Goal: Contribute content

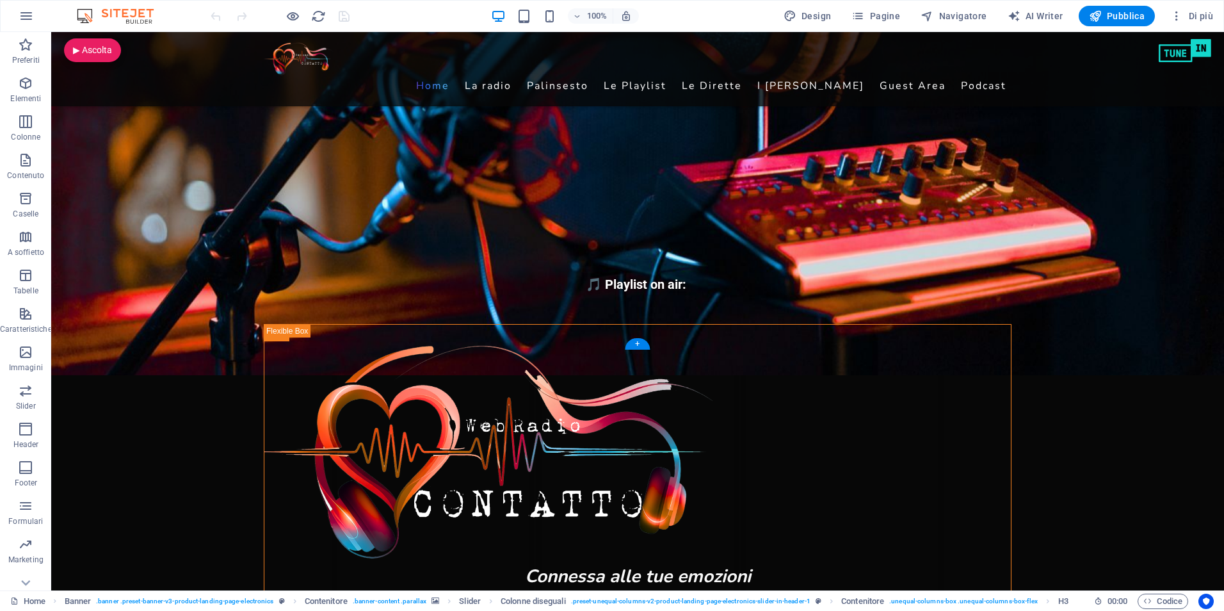
scroll to position [512, 0]
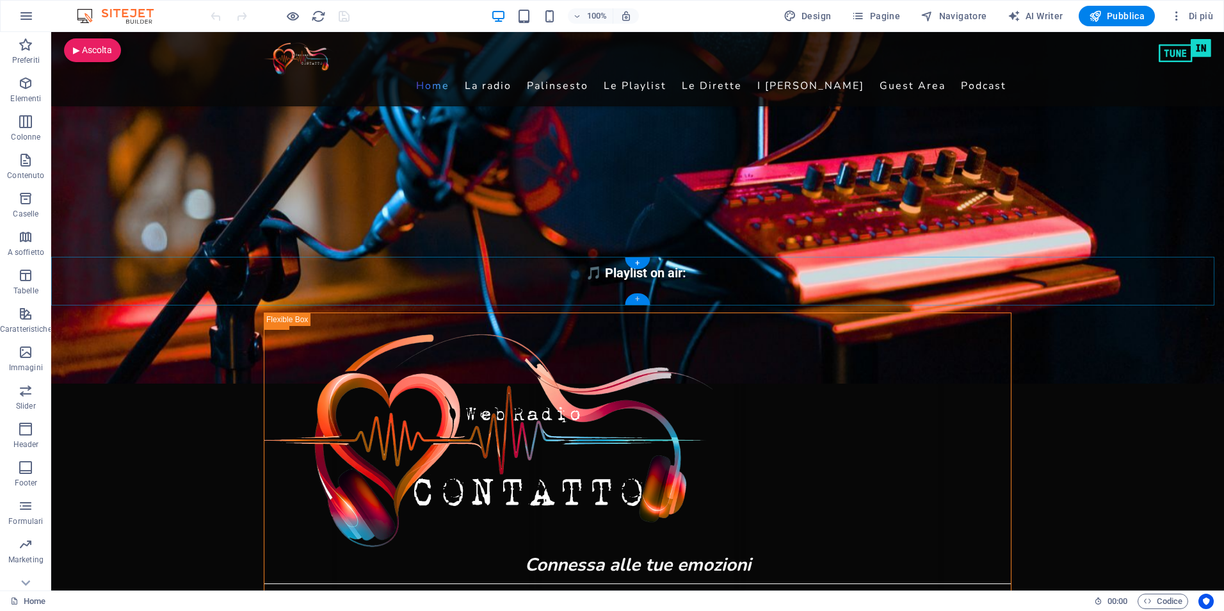
click at [637, 299] on div "+" at bounding box center [637, 299] width 25 height 12
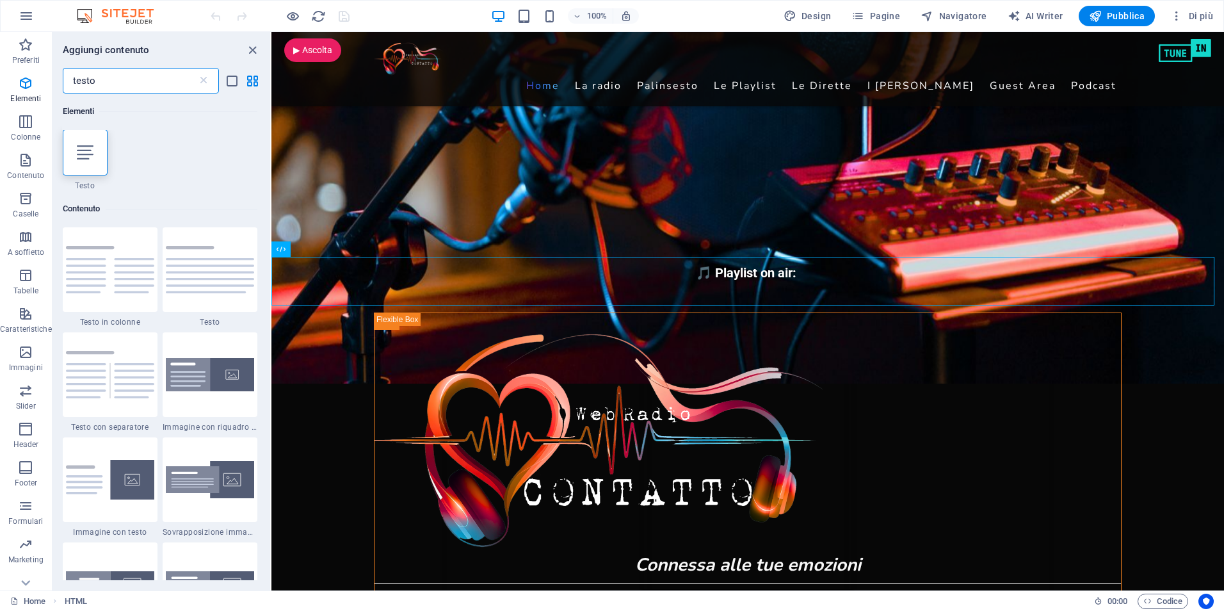
scroll to position [0, 0]
type input "testo"
click at [83, 156] on icon at bounding box center [85, 153] width 17 height 17
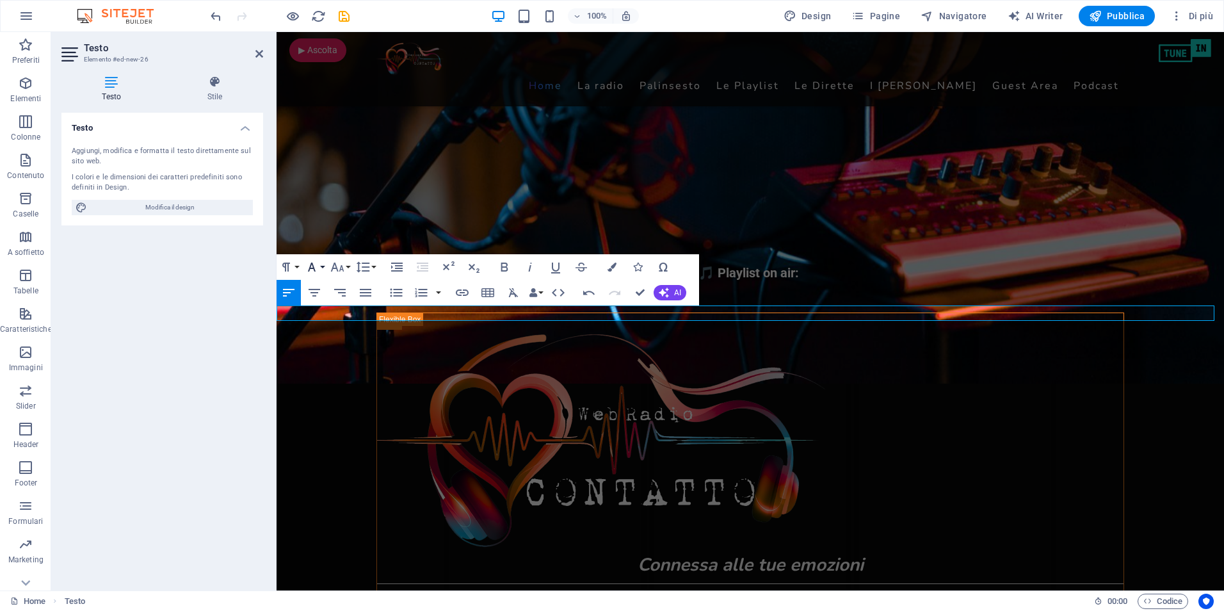
click at [320, 266] on button "Font Family" at bounding box center [314, 267] width 24 height 26
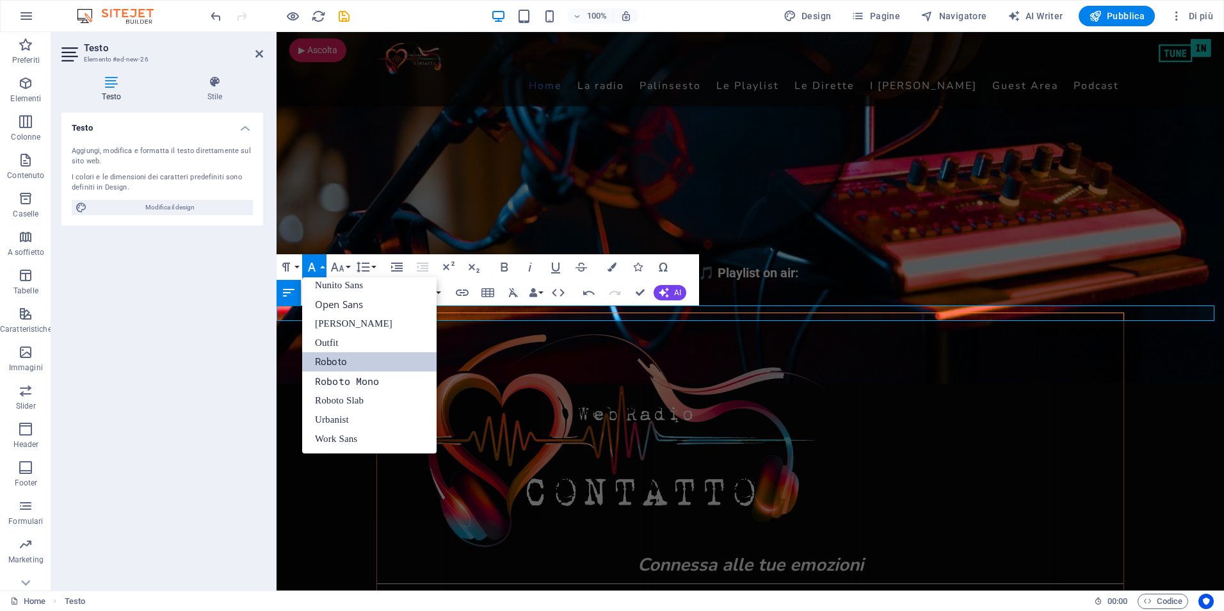
scroll to position [180, 0]
click at [325, 286] on link "Nunito Sans" at bounding box center [369, 284] width 134 height 19
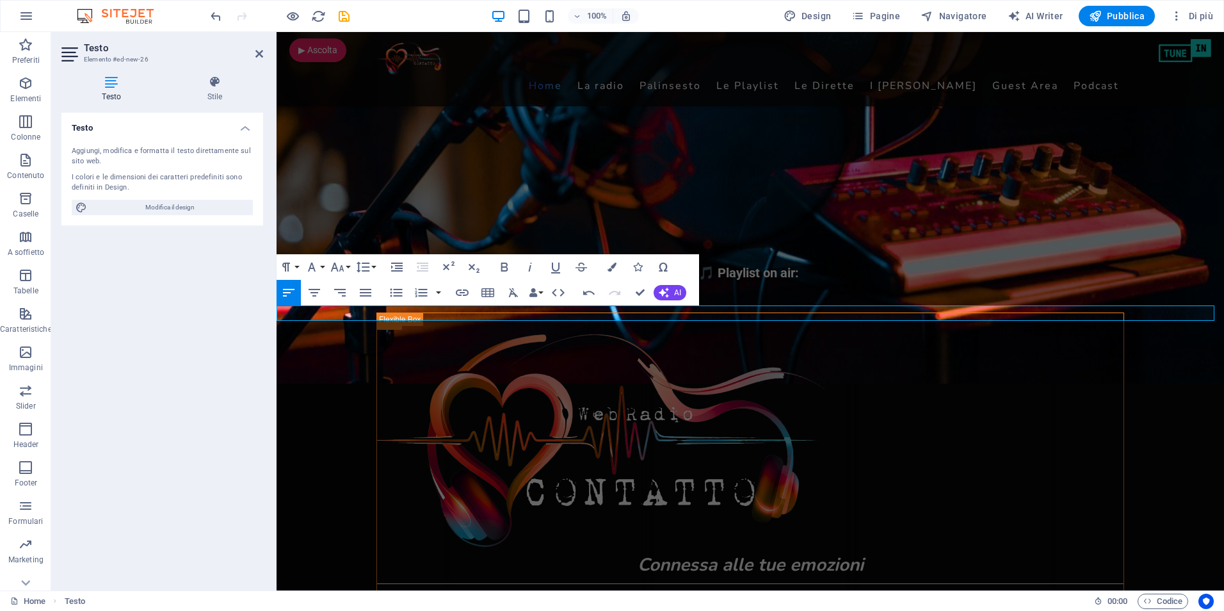
drag, startPoint x: 663, startPoint y: 316, endPoint x: 244, endPoint y: 302, distance: 419.6
click at [325, 268] on button "Font Family" at bounding box center [314, 267] width 24 height 26
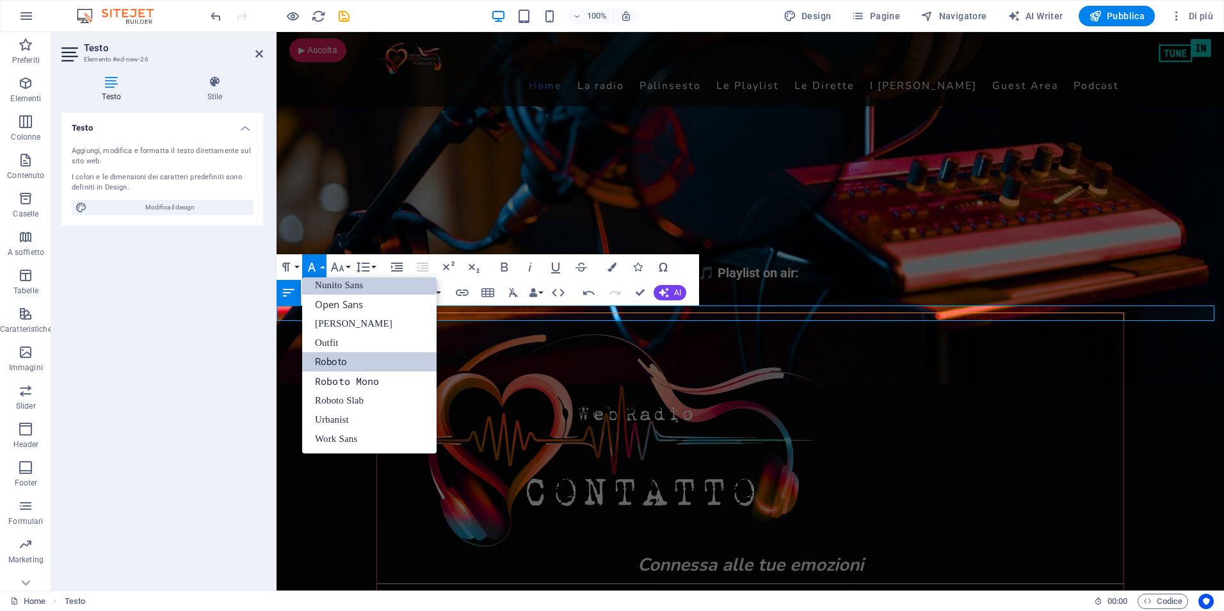
click at [324, 287] on link "Nunito Sans" at bounding box center [369, 284] width 134 height 19
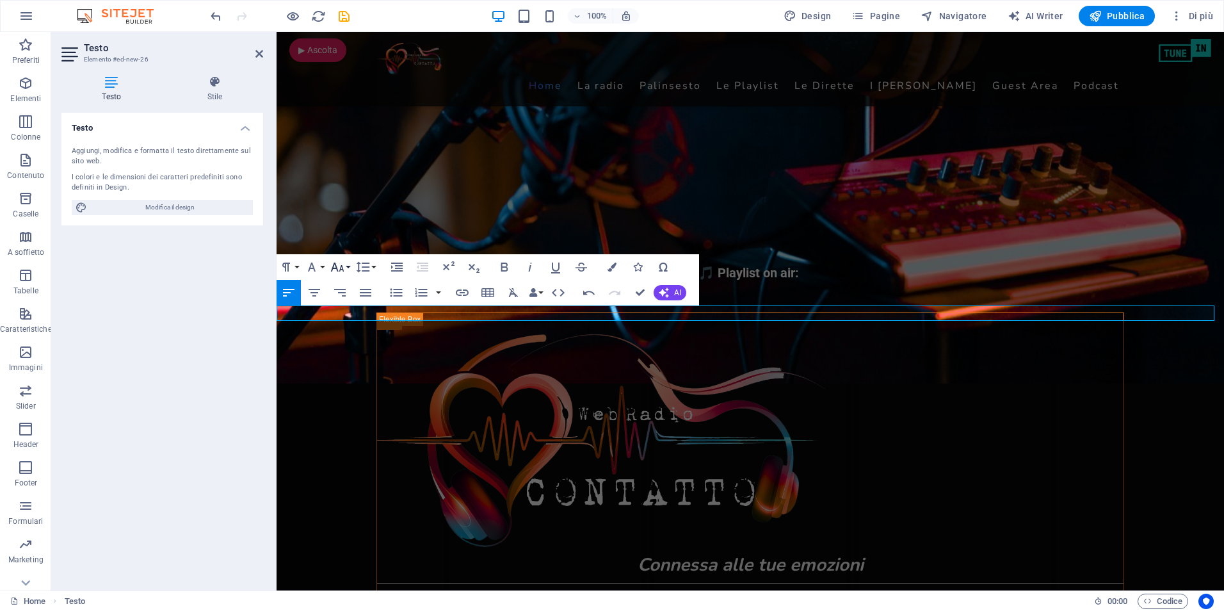
click at [343, 266] on icon "button" at bounding box center [337, 266] width 15 height 15
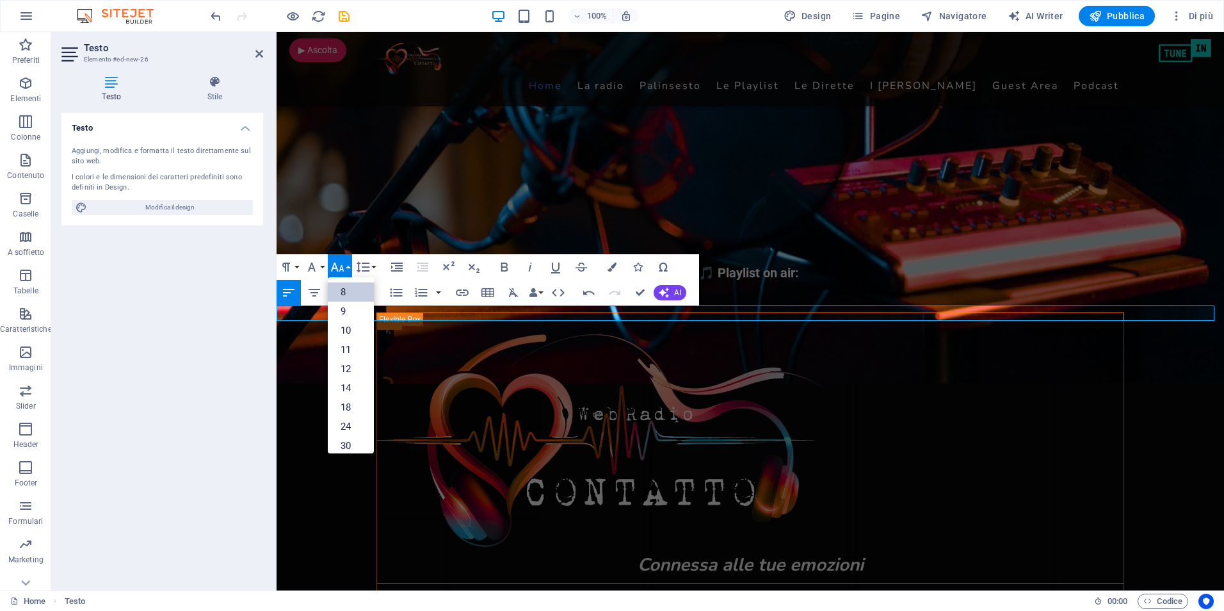
click at [341, 288] on link "8" at bounding box center [351, 291] width 46 height 19
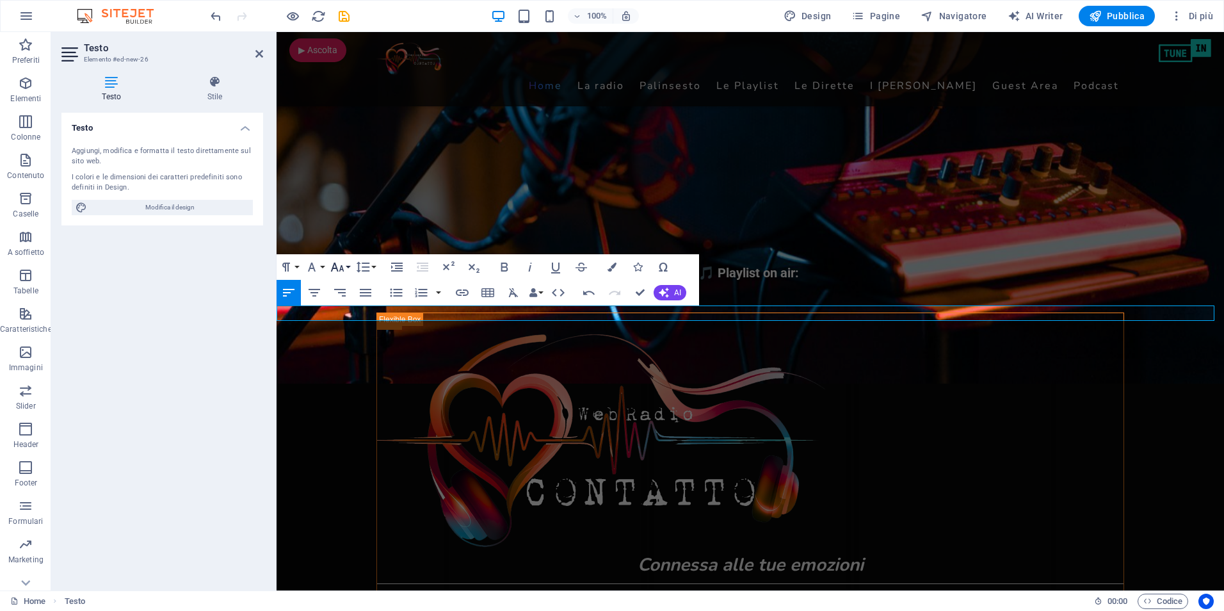
click at [344, 270] on icon "button" at bounding box center [337, 266] width 15 height 15
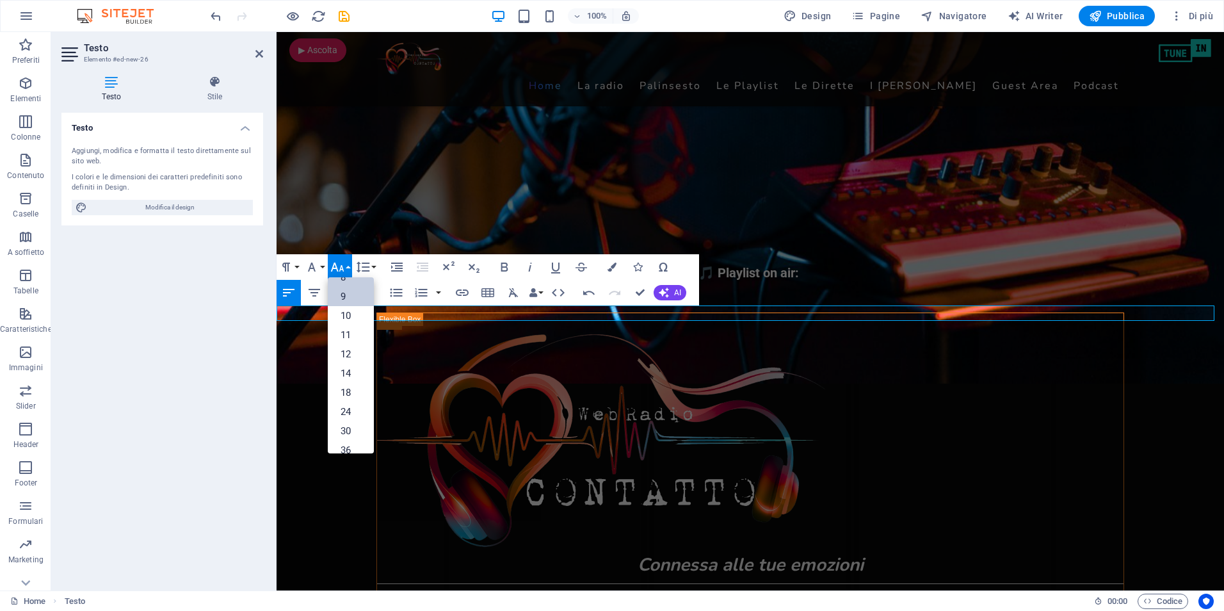
click at [339, 294] on link "9" at bounding box center [351, 296] width 46 height 19
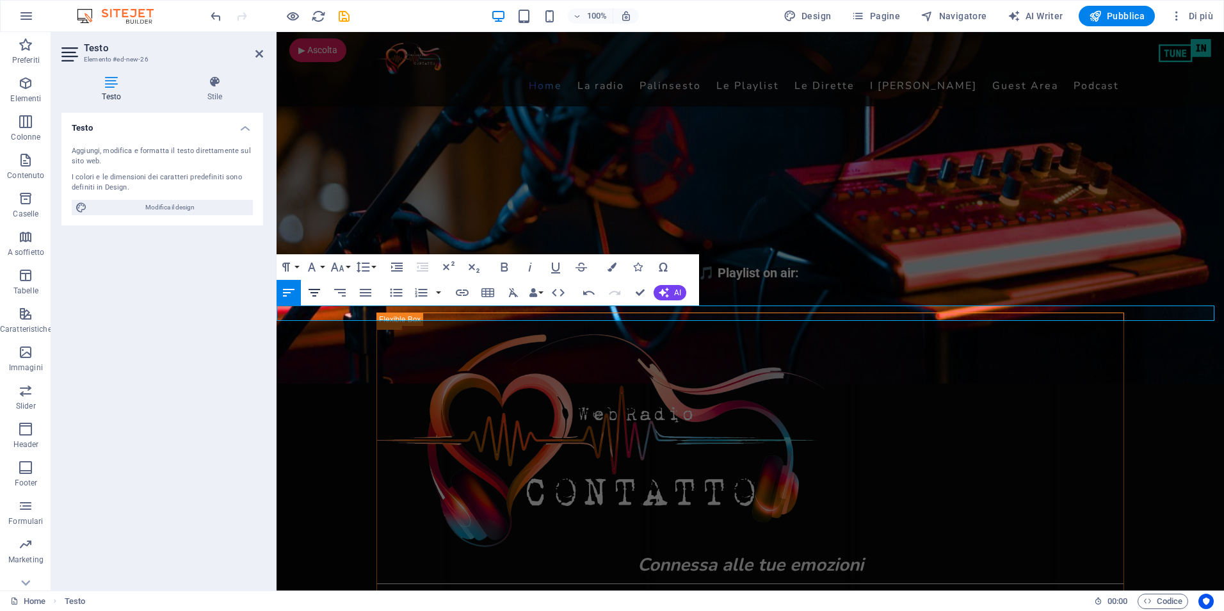
click at [314, 291] on icon "button" at bounding box center [314, 292] width 15 height 15
click at [350, 415] on div "Top50 Italia Viral50 Global Top50 Global" at bounding box center [751, 533] width 948 height 324
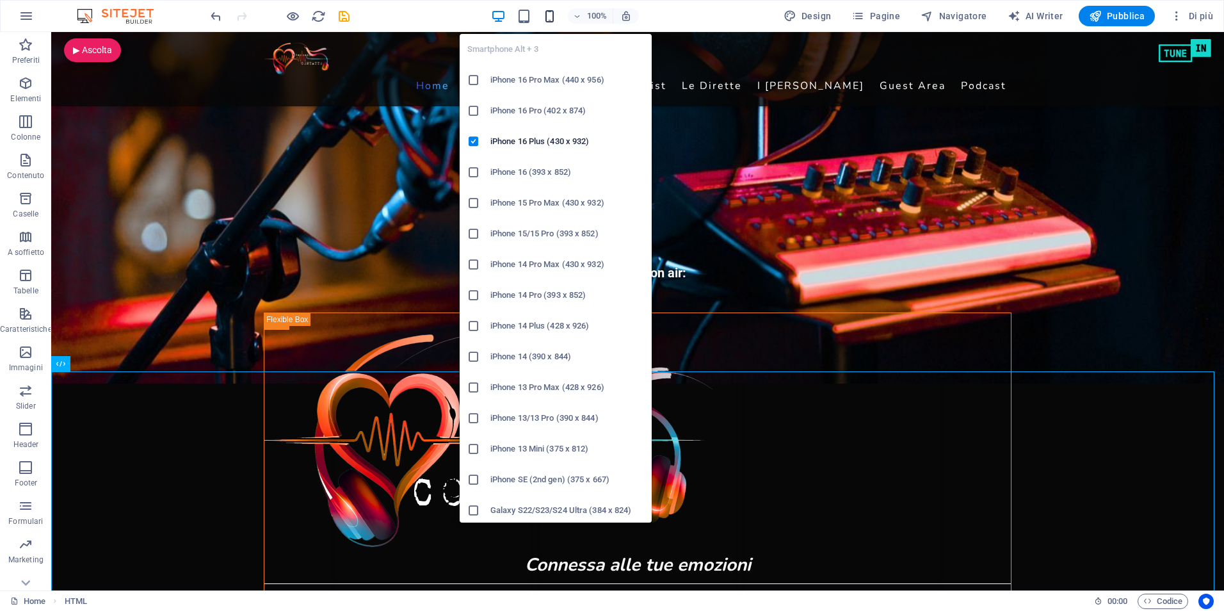
click at [553, 13] on icon "button" at bounding box center [549, 16] width 15 height 15
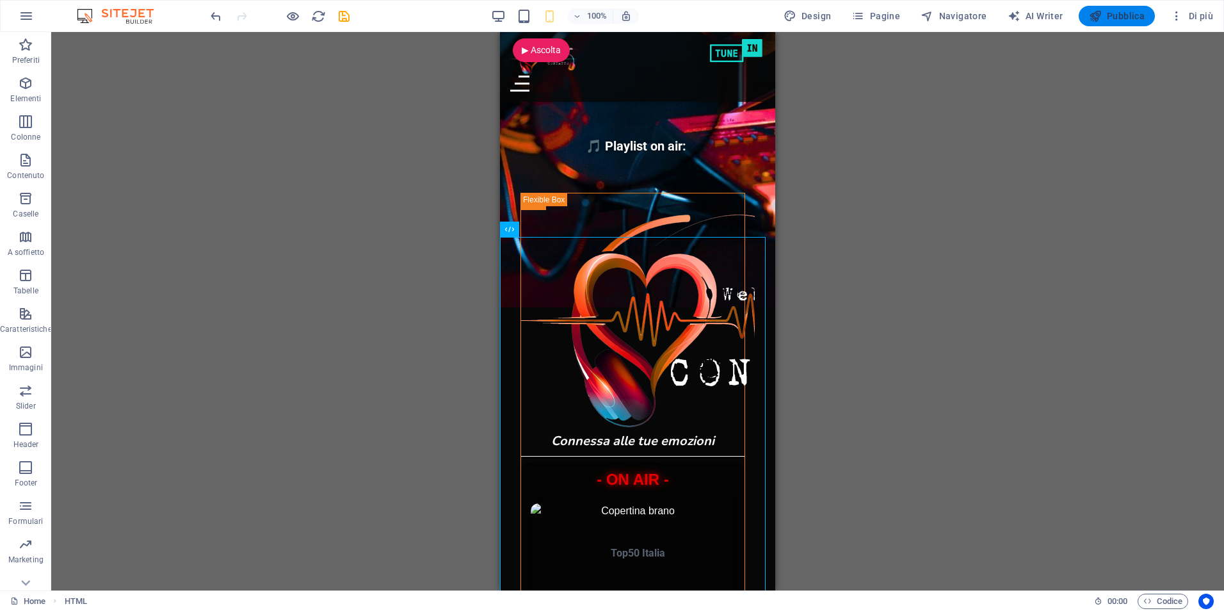
click at [1118, 10] on span "Pubblica" at bounding box center [1117, 16] width 56 height 13
